Goal: Task Accomplishment & Management: Manage account settings

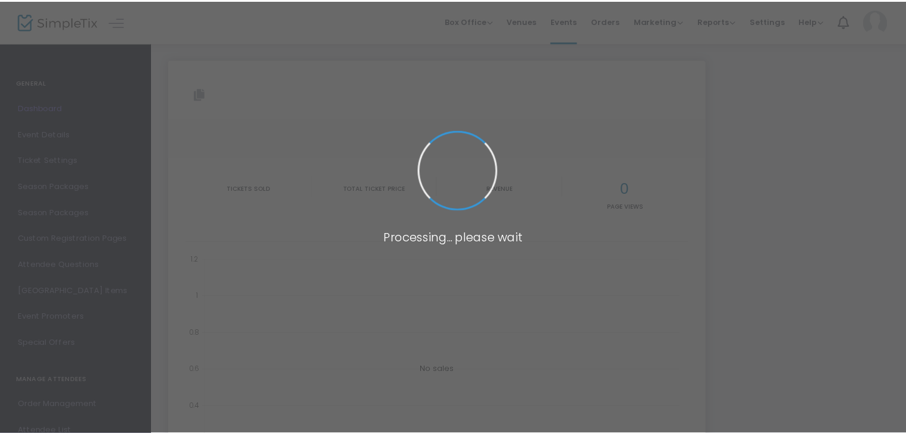
scroll to position [141, 0]
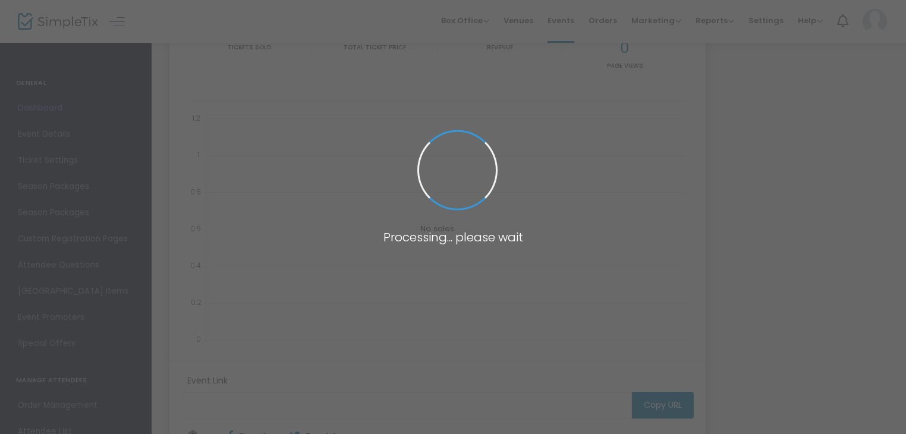
type input "[URL][DOMAIN_NAME]"
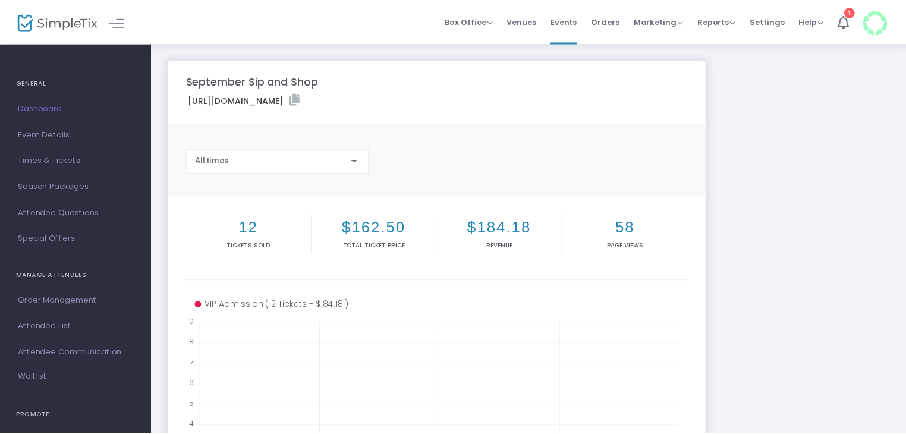
scroll to position [131, 0]
